Goal: Information Seeking & Learning: Find specific fact

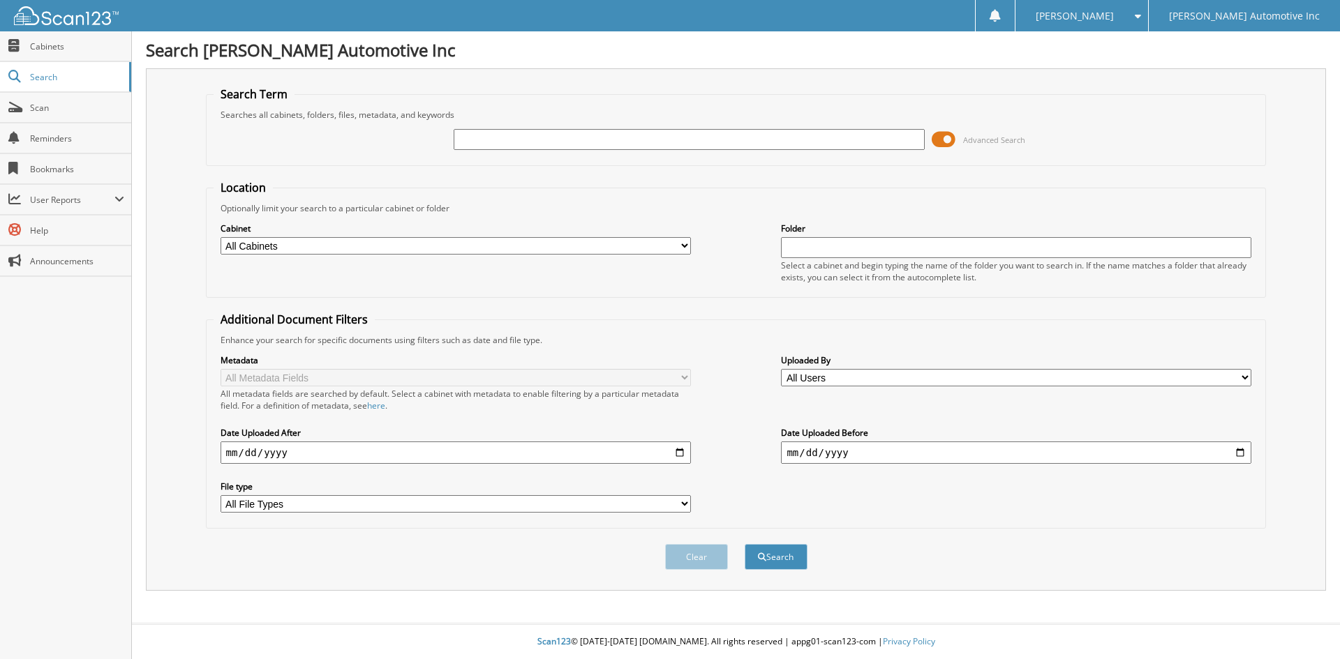
click at [491, 147] on input "text" at bounding box center [689, 139] width 470 height 21
type input "419307"
click at [745, 544] on button "Search" at bounding box center [776, 557] width 63 height 26
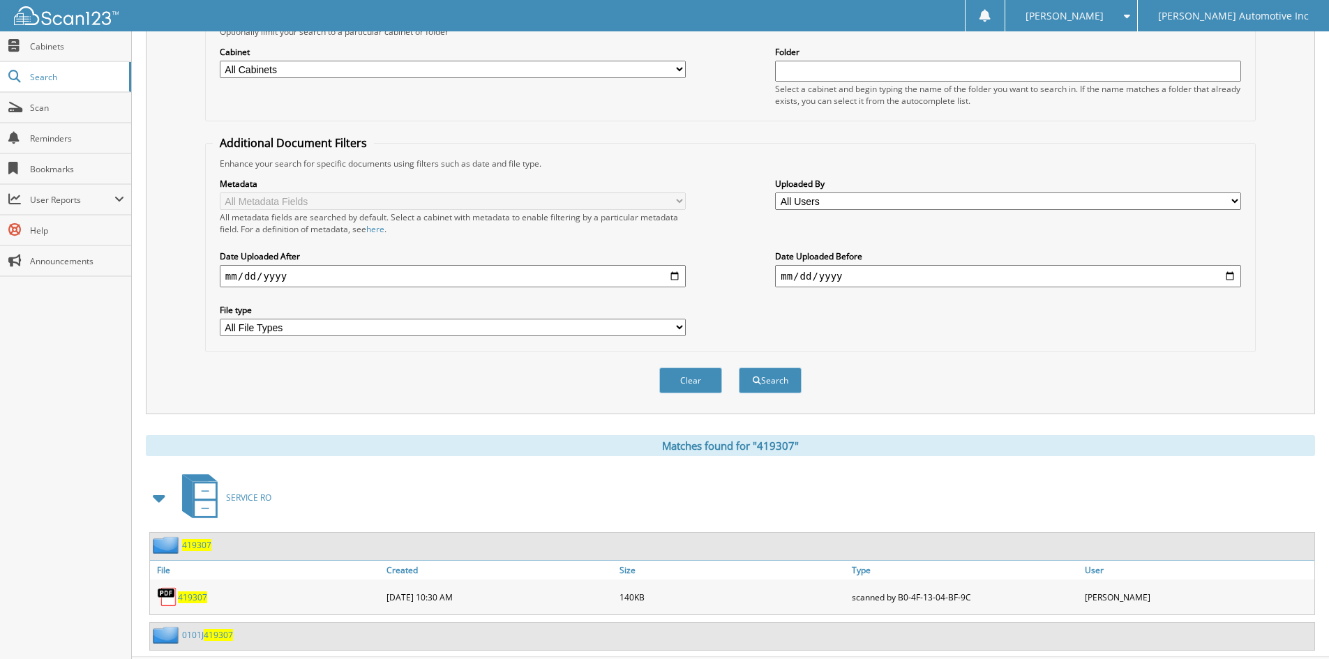
scroll to position [211, 0]
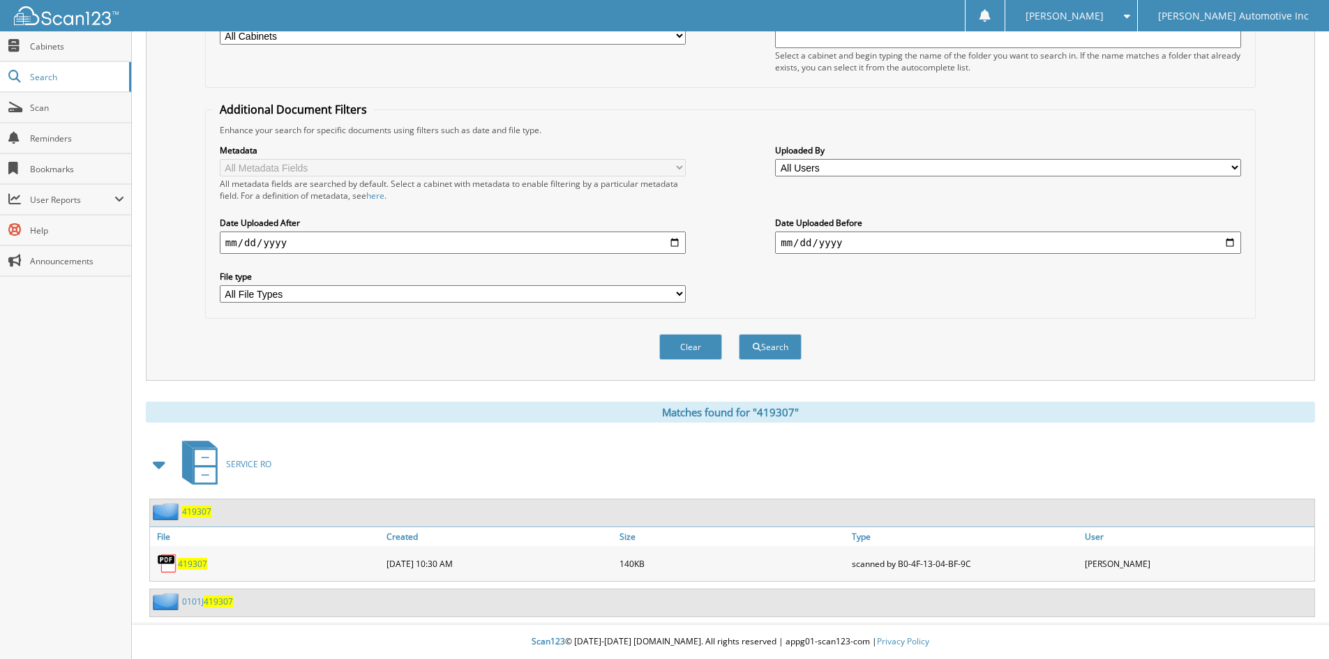
click at [223, 600] on span "419307" at bounding box center [218, 602] width 29 height 12
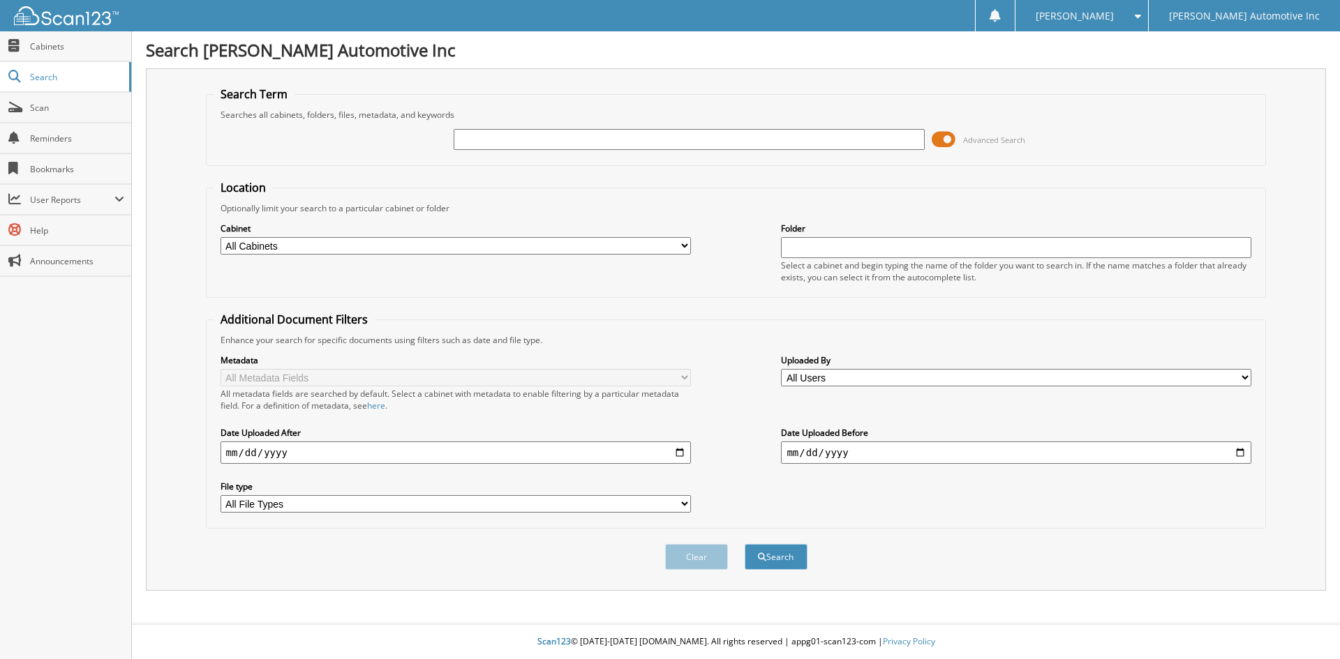
click at [565, 140] on input "text" at bounding box center [689, 139] width 470 height 21
type input "411539"
click at [781, 555] on button "Search" at bounding box center [776, 557] width 63 height 26
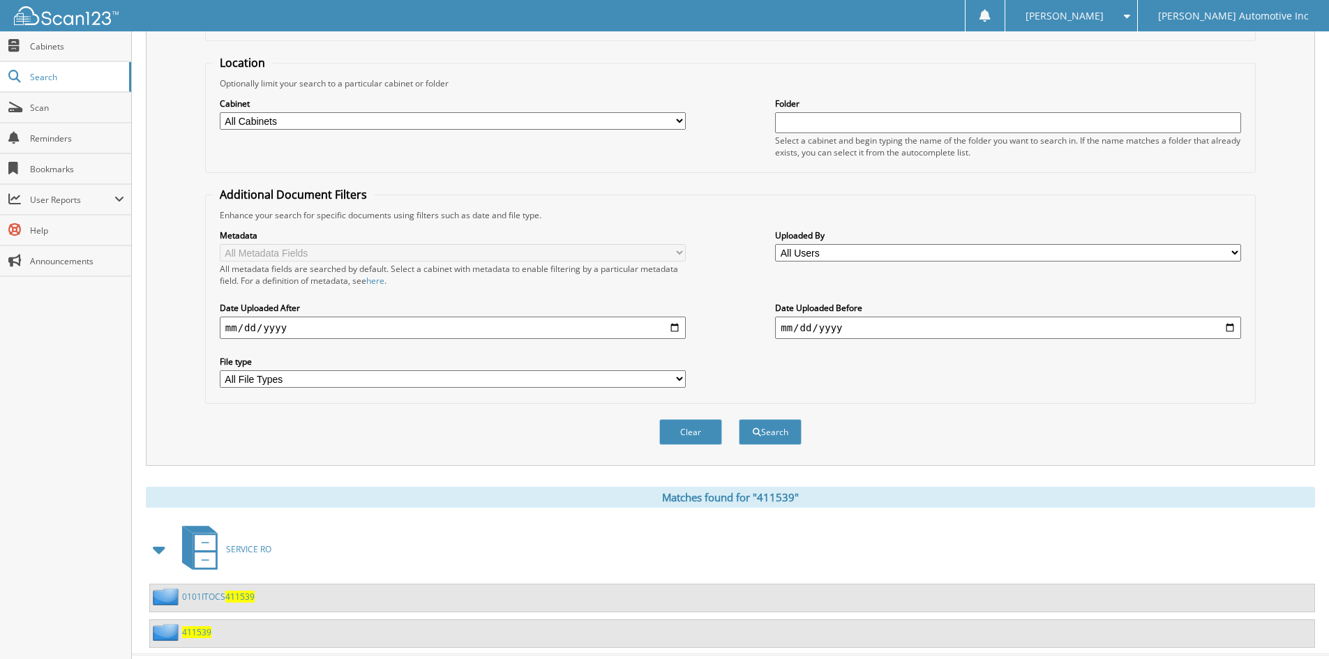
scroll to position [156, 0]
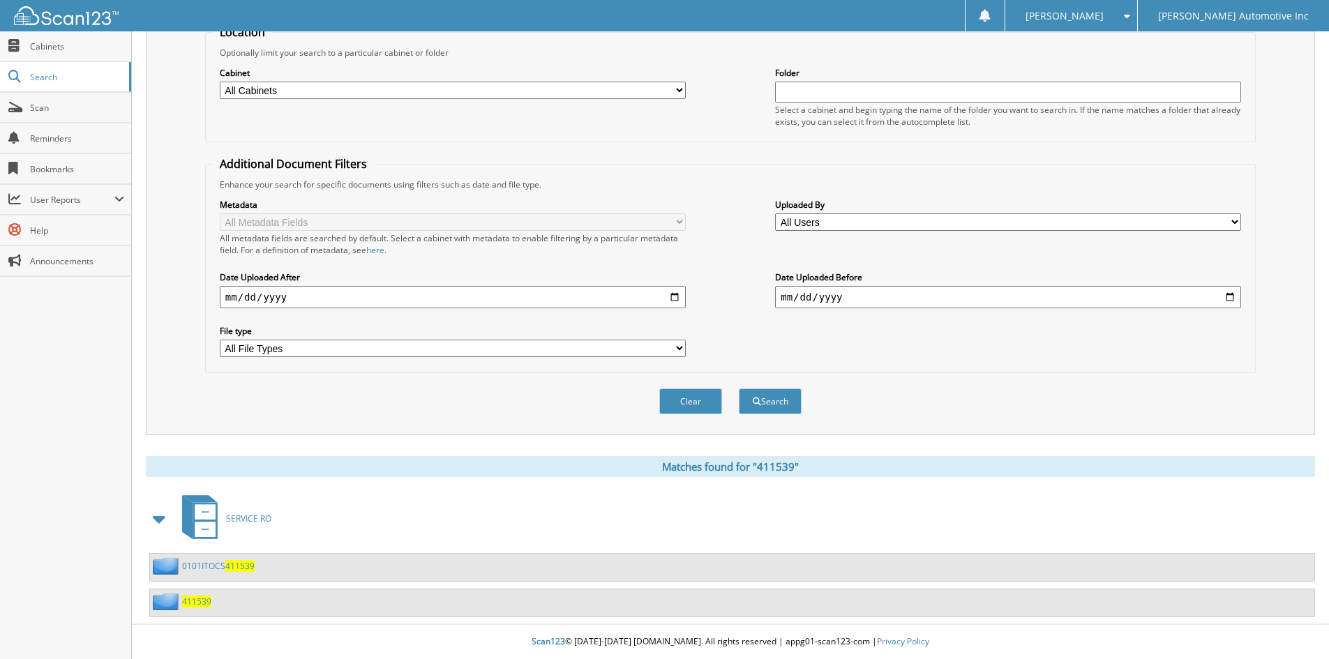
click at [209, 568] on link "0101ITOCS 411539" at bounding box center [218, 566] width 73 height 12
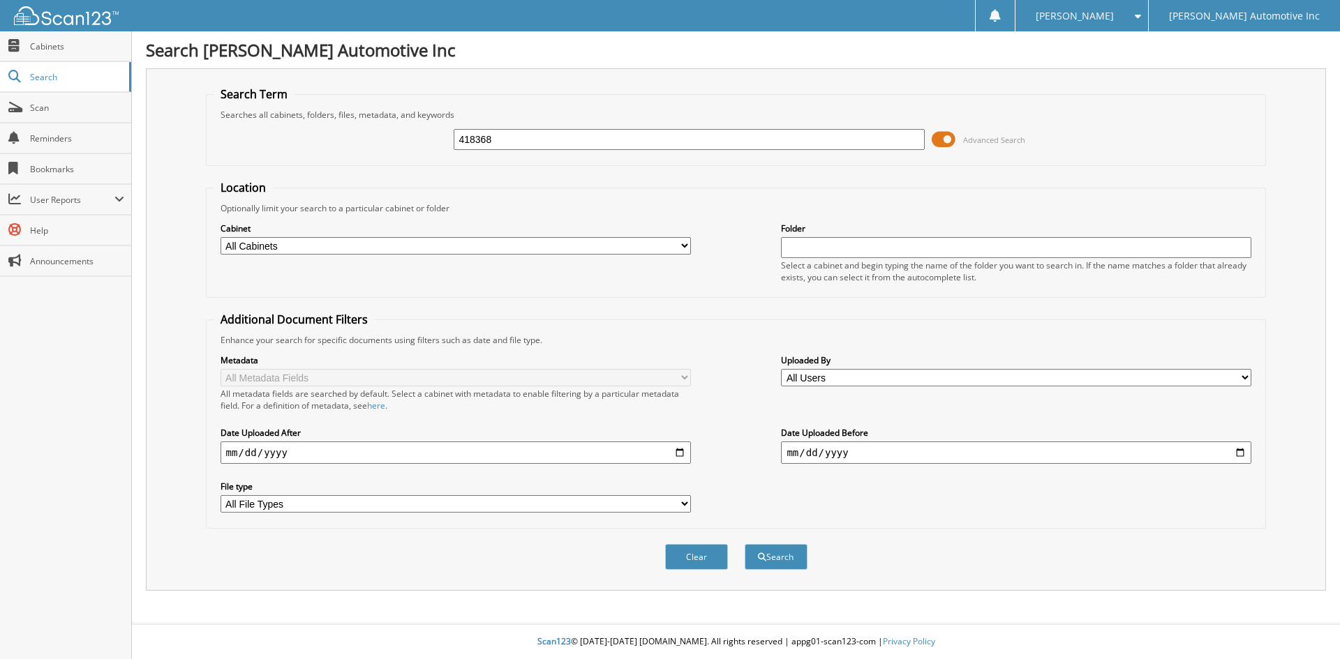
type input "418368"
click at [745, 544] on button "Search" at bounding box center [776, 557] width 63 height 26
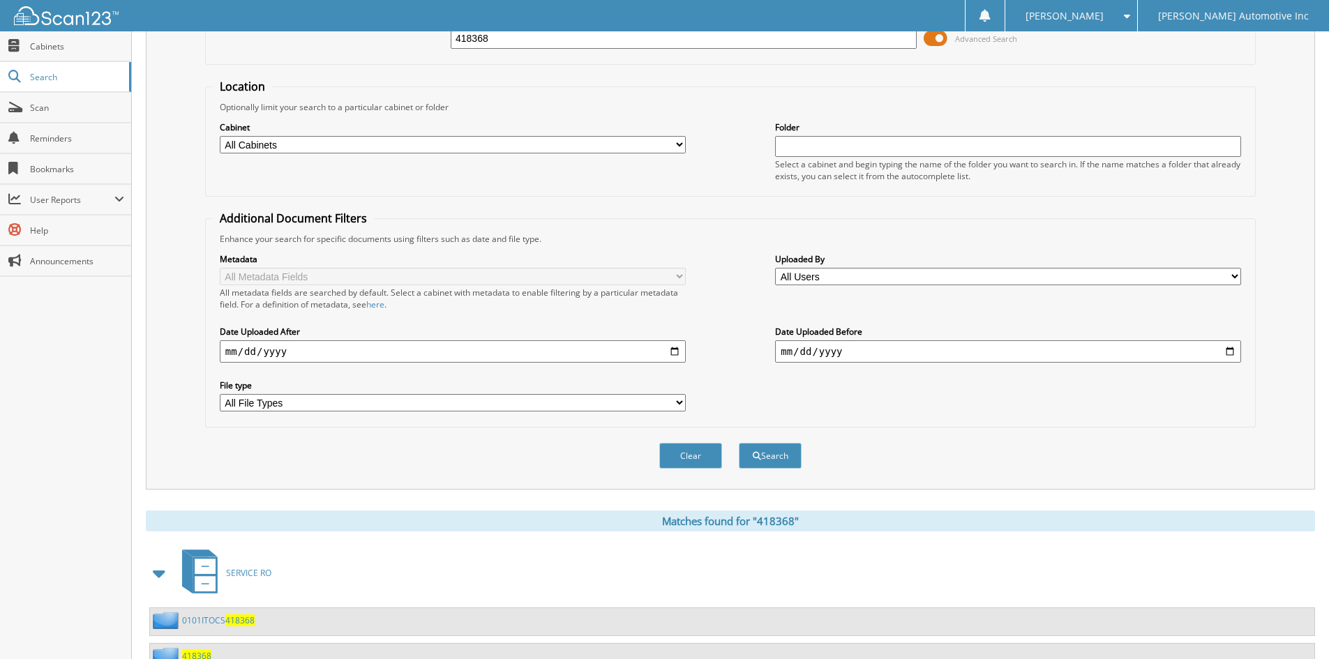
scroll to position [156, 0]
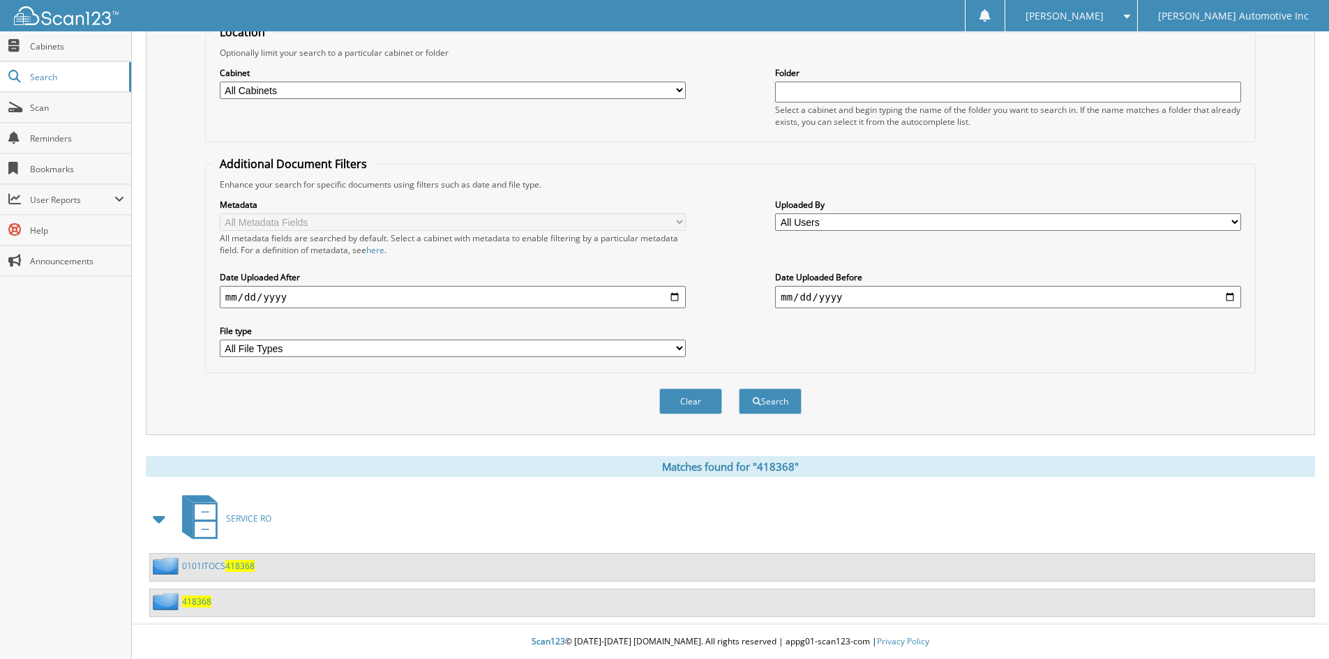
click at [239, 562] on span "418368" at bounding box center [239, 566] width 29 height 12
